Goal: Navigation & Orientation: Find specific page/section

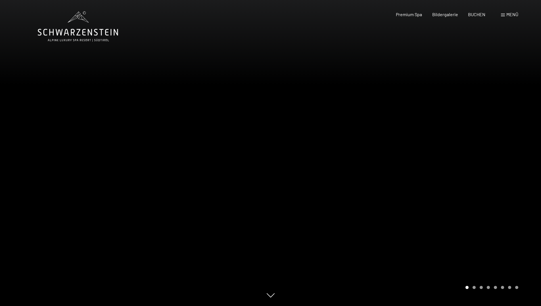
click at [507, 14] on span "Menü" at bounding box center [512, 14] width 12 height 5
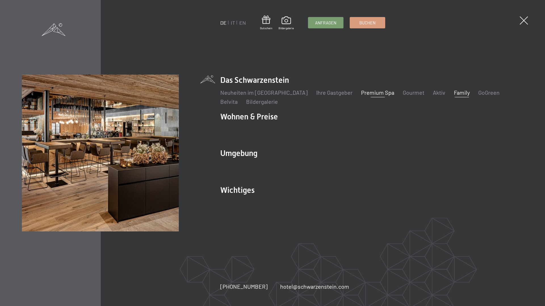
click at [365, 93] on link "Premium Spa" at bounding box center [377, 92] width 33 height 7
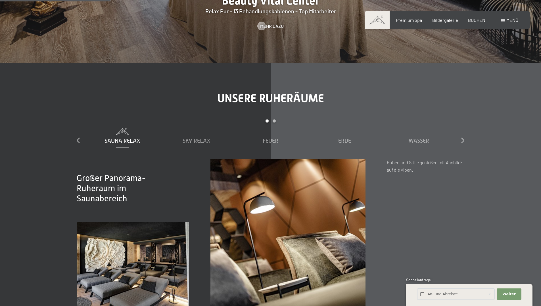
scroll to position [899, 0]
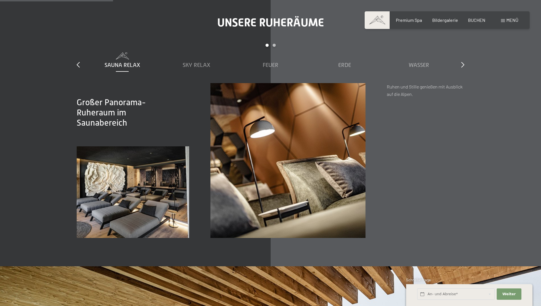
click at [508, 19] on span "Menü" at bounding box center [512, 19] width 12 height 5
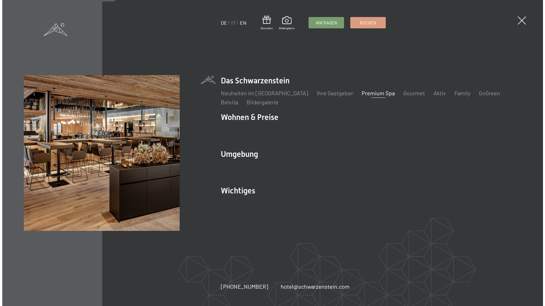
scroll to position [903, 0]
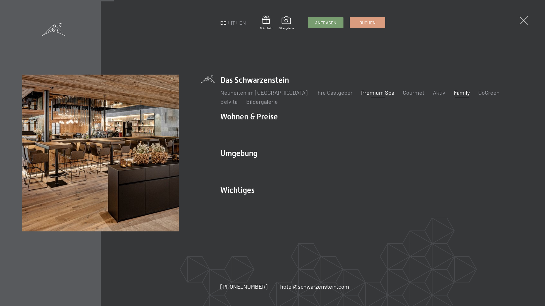
click at [454, 90] on link "Family" at bounding box center [462, 92] width 16 height 7
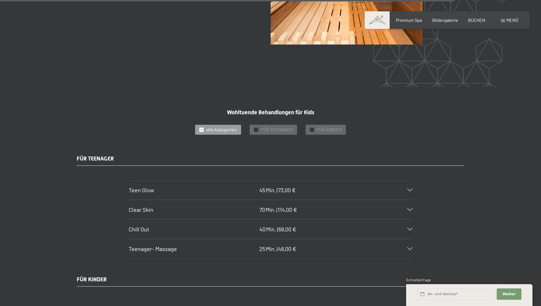
scroll to position [3730, 0]
